Goal: Task Accomplishment & Management: Manage account settings

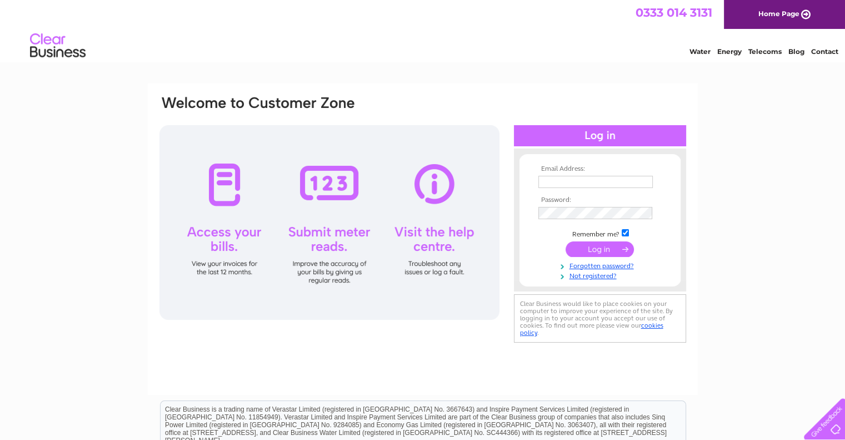
click at [589, 188] on td at bounding box center [600, 182] width 129 height 18
click at [589, 187] on input "text" at bounding box center [596, 182] width 114 height 12
type input "cfuk.admin@cfg.sg"
click at [598, 253] on input "submit" at bounding box center [600, 249] width 68 height 16
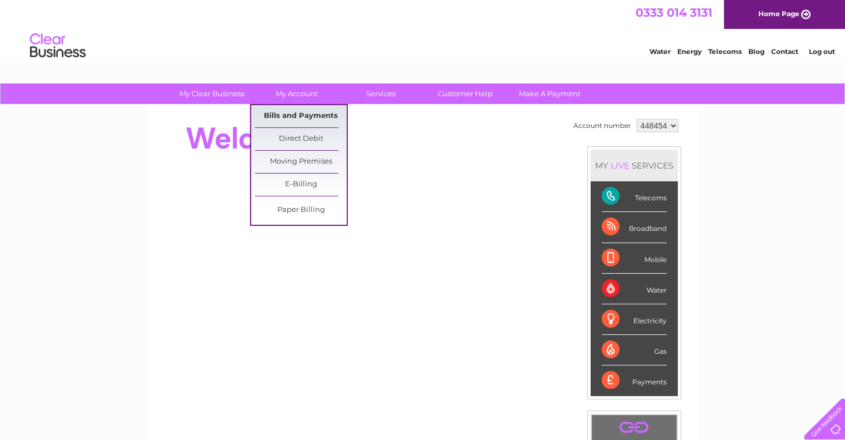
click at [306, 111] on link "Bills and Payments" at bounding box center [301, 116] width 92 height 22
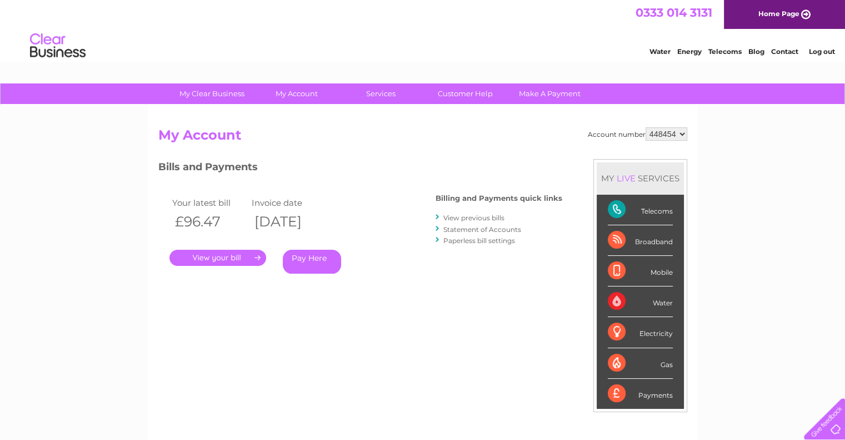
click at [246, 254] on link "." at bounding box center [218, 258] width 97 height 16
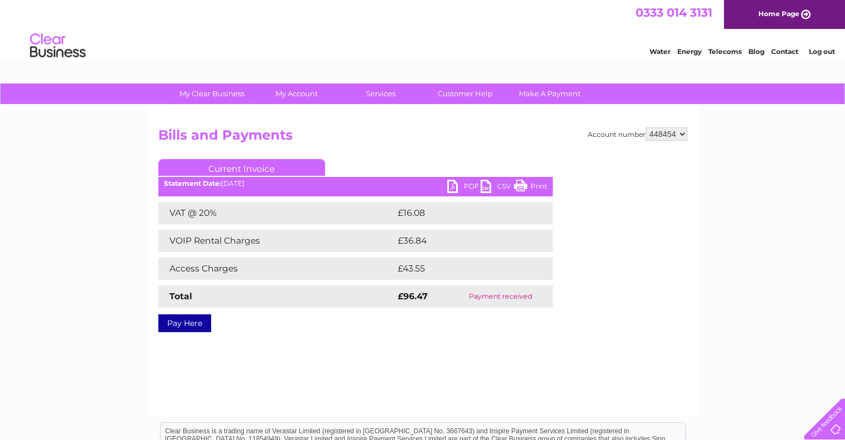
click at [453, 185] on link "PDF" at bounding box center [463, 188] width 33 height 16
click at [812, 48] on link "Log out" at bounding box center [822, 51] width 26 height 8
